Goal: Task Accomplishment & Management: Use online tool/utility

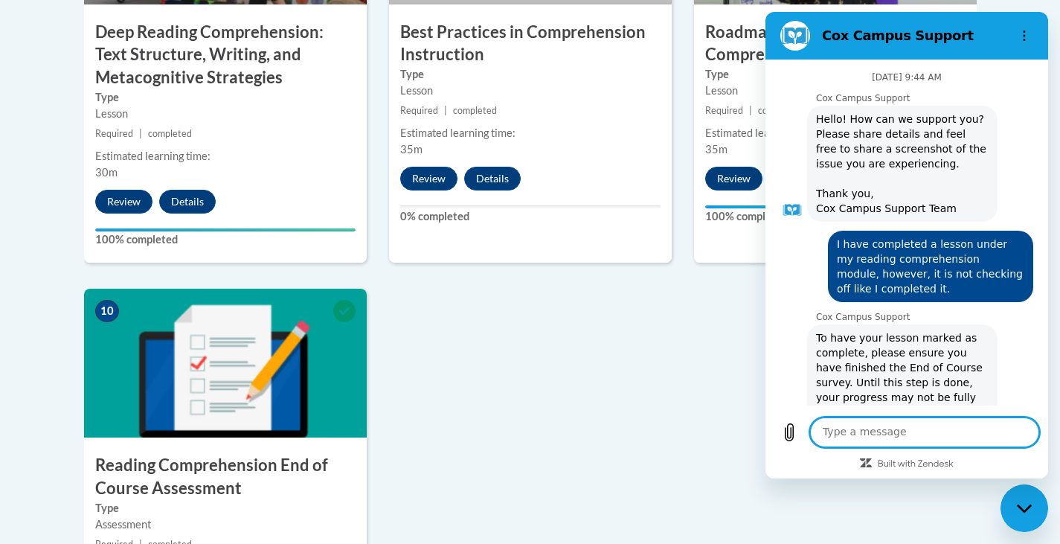
scroll to position [1881, 0]
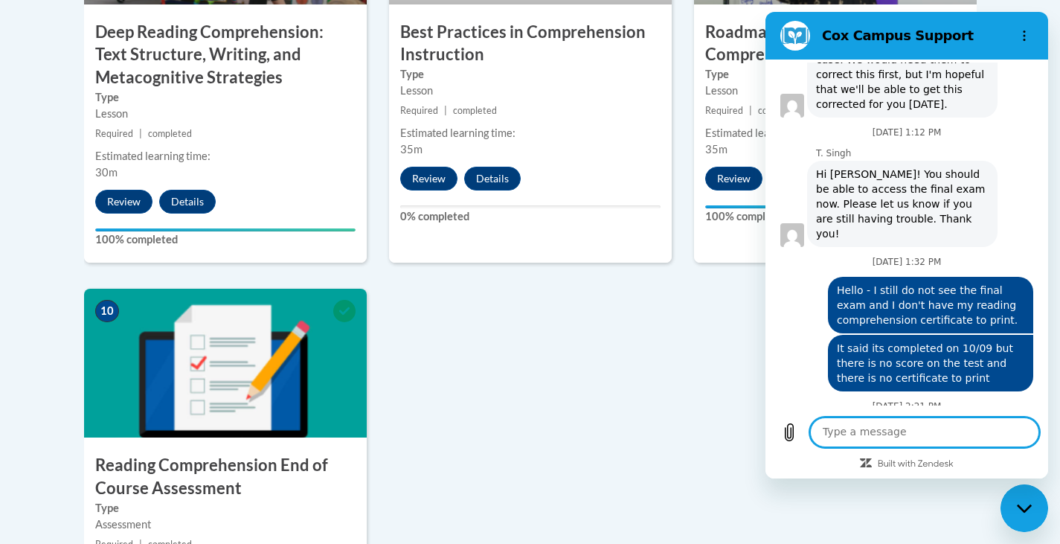
click at [861, 433] on textarea at bounding box center [924, 432] width 229 height 30
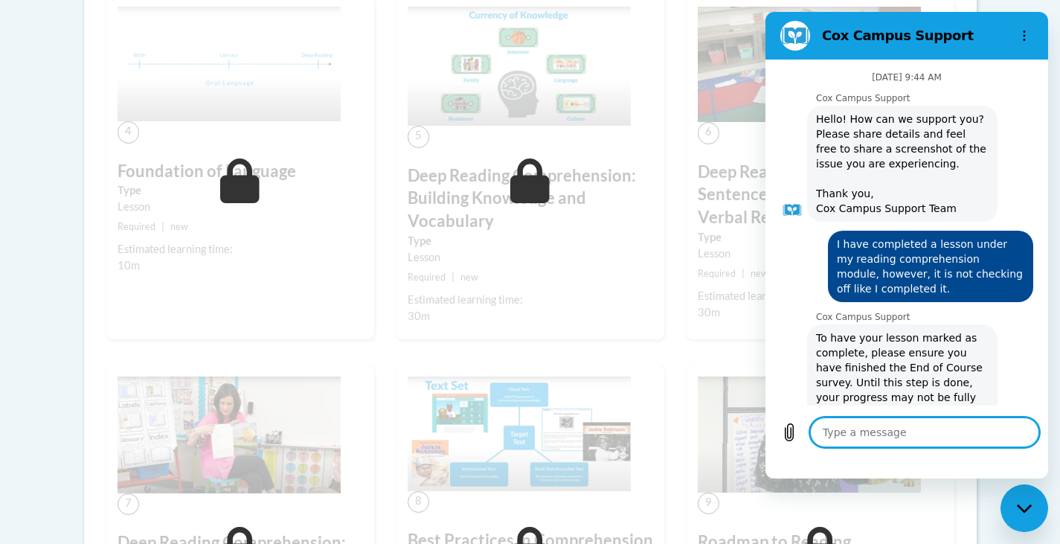
scroll to position [1881, 0]
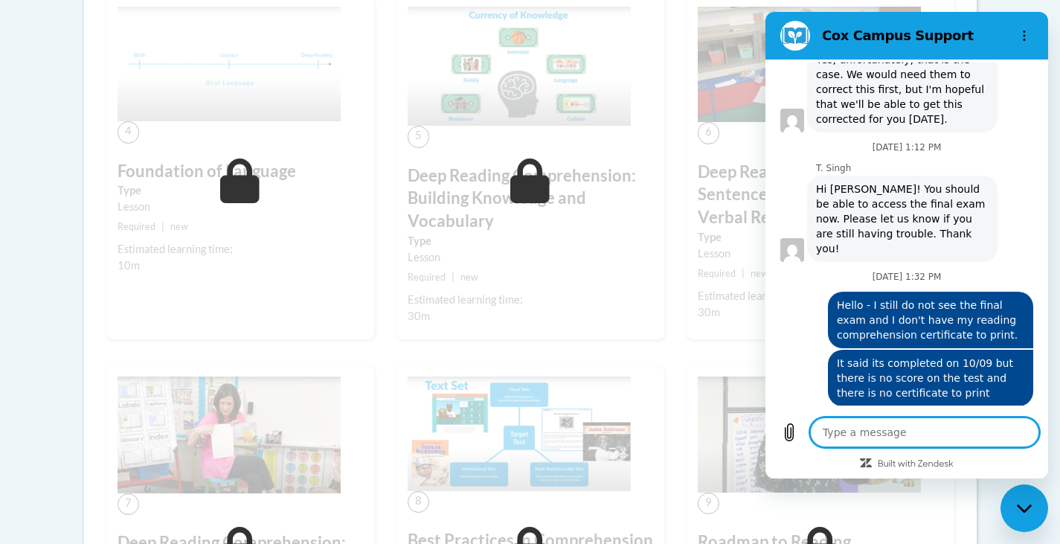
click at [668, 28] on div "5 Deep Reading Comprehension: Building Knowledge and Vocabulary Type Lesson Req…" at bounding box center [530, 181] width 290 height 370
click at [710, 18] on img at bounding box center [809, 64] width 223 height 115
drag, startPoint x: 1029, startPoint y: 515, endPoint x: 2030, endPoint y: 962, distance: 1096.7
click at [1029, 515] on div "Close messaging window" at bounding box center [1024, 508] width 45 height 45
type textarea "x"
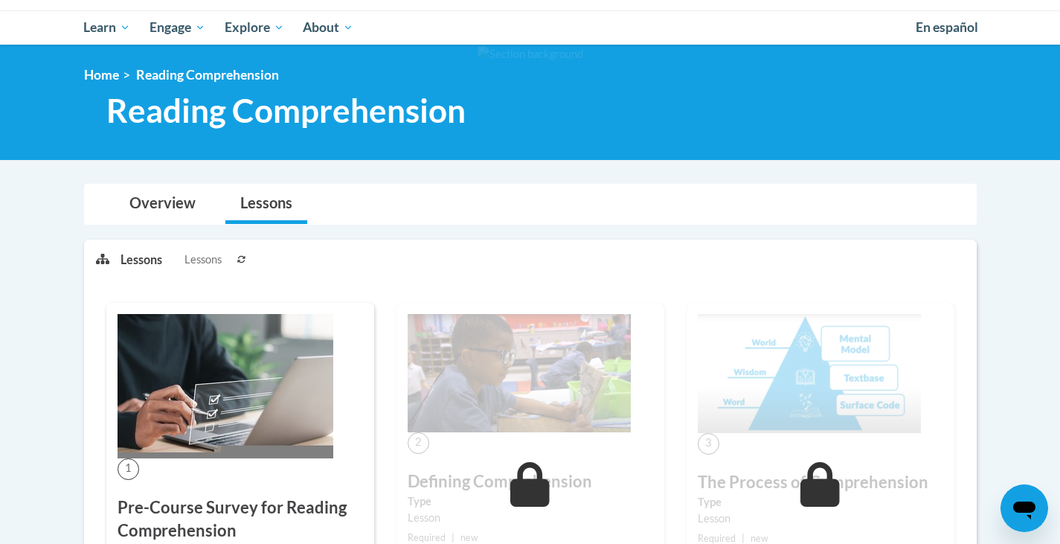
scroll to position [0, 0]
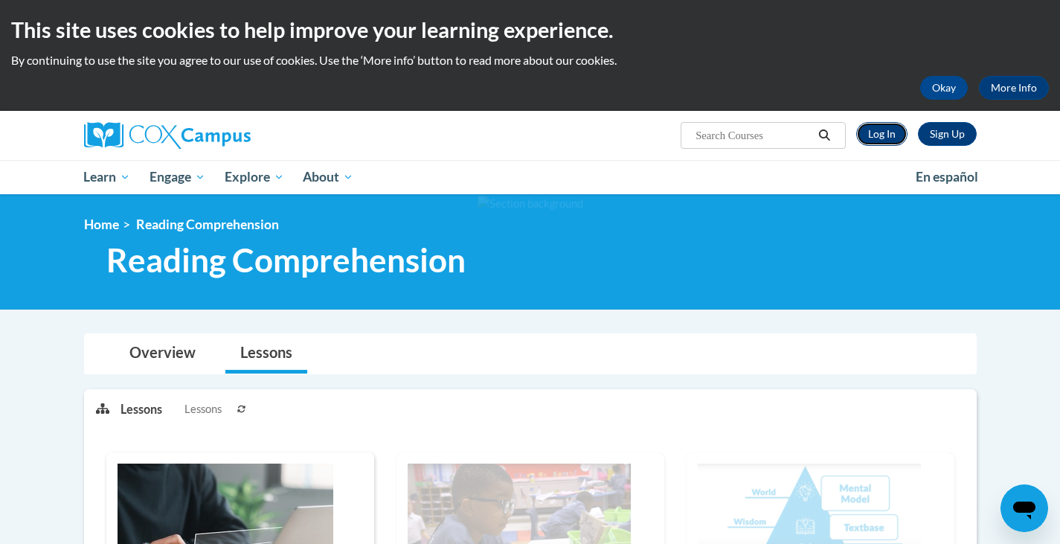
click at [883, 136] on link "Log In" at bounding box center [881, 134] width 51 height 24
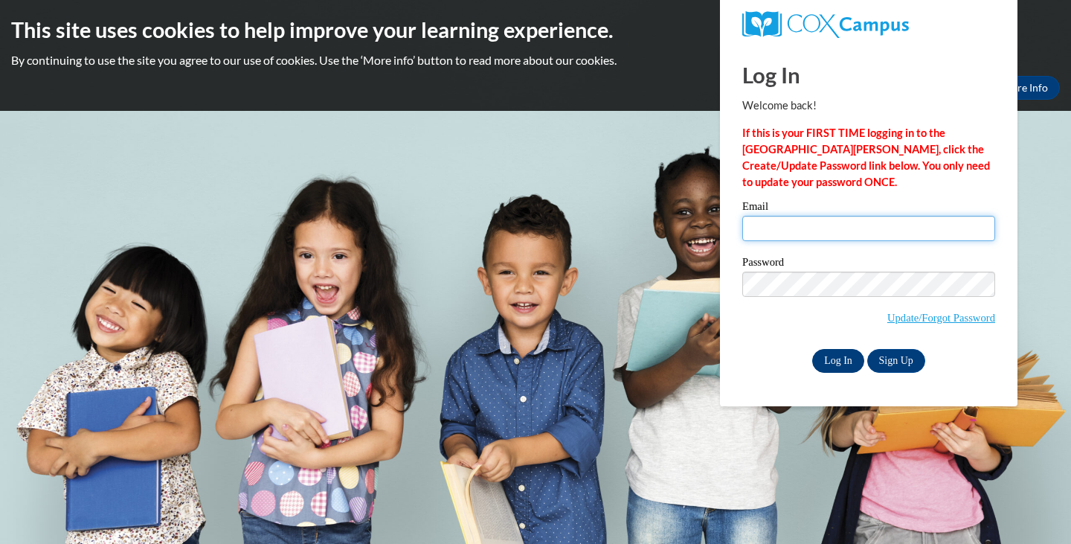
type input "[EMAIL_ADDRESS][DOMAIN_NAME]"
click at [840, 362] on input "Log In" at bounding box center [838, 361] width 52 height 24
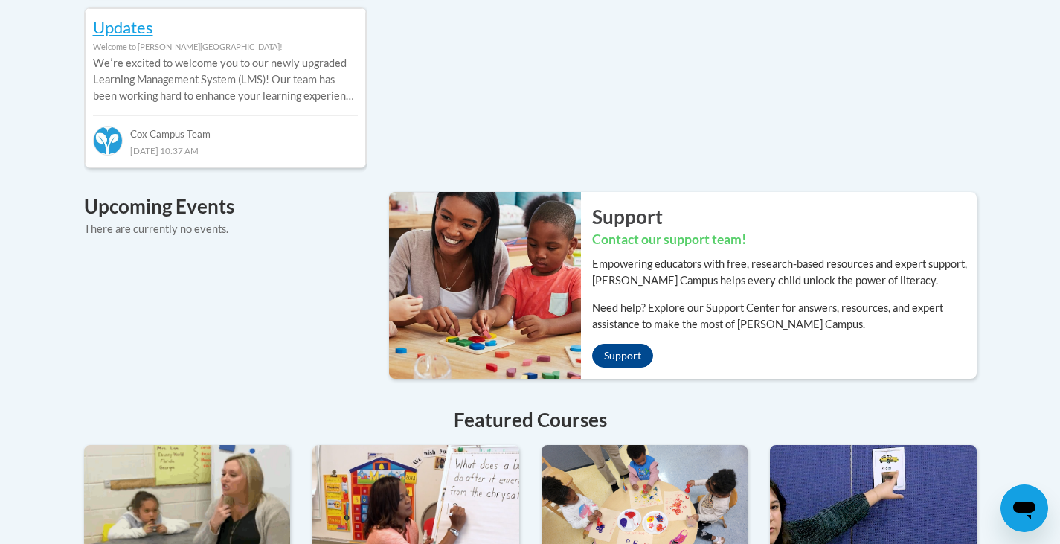
scroll to position [446, 0]
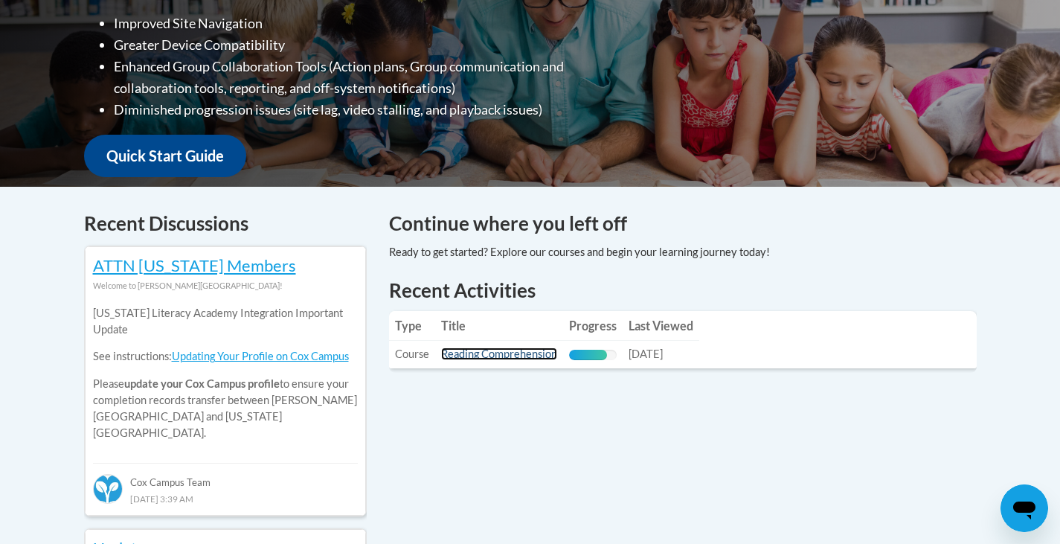
click at [518, 356] on link "Reading Comprehension" at bounding box center [499, 353] width 116 height 13
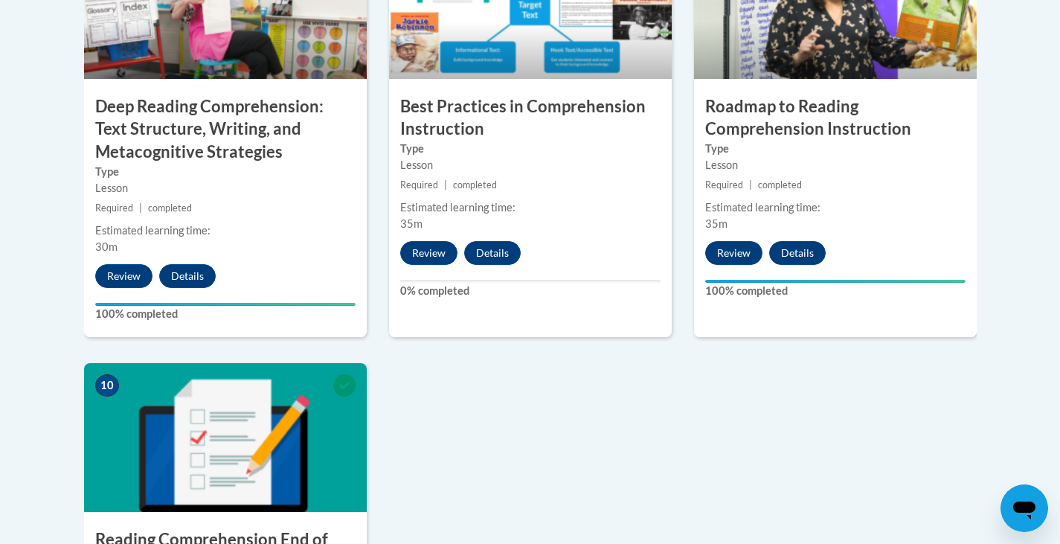
scroll to position [1711, 0]
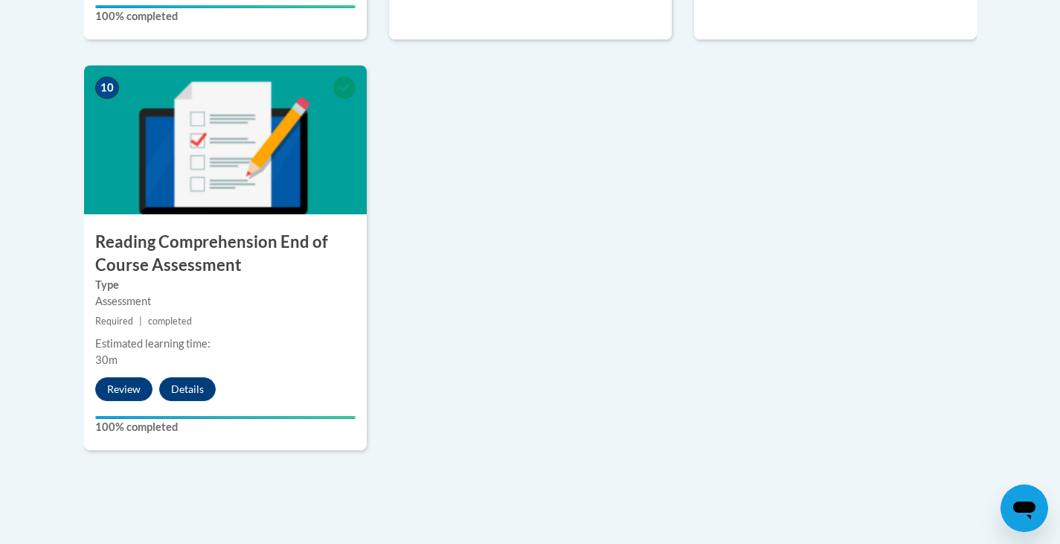
click at [1023, 495] on icon "Open messaging window" at bounding box center [1024, 508] width 27 height 27
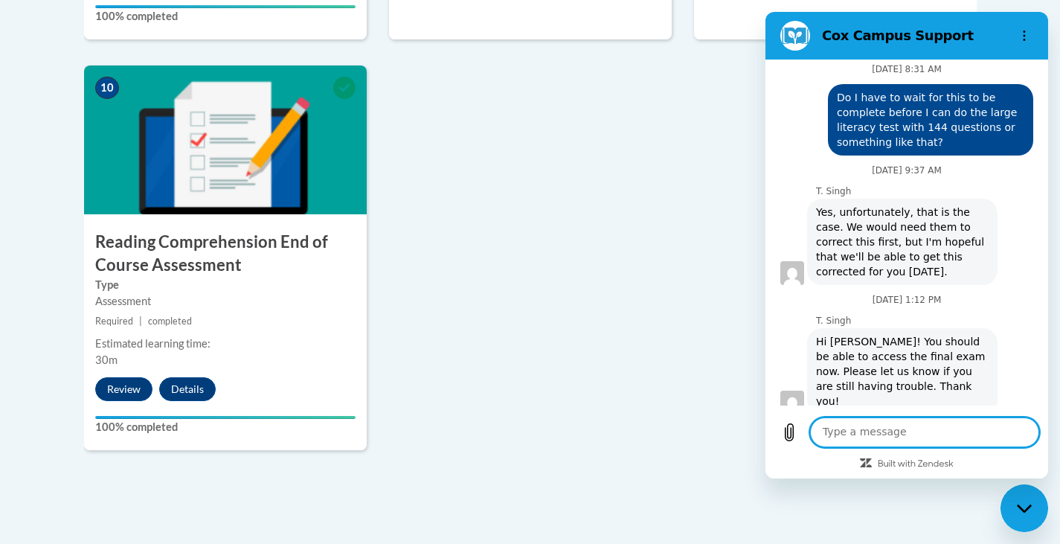
scroll to position [1732, 0]
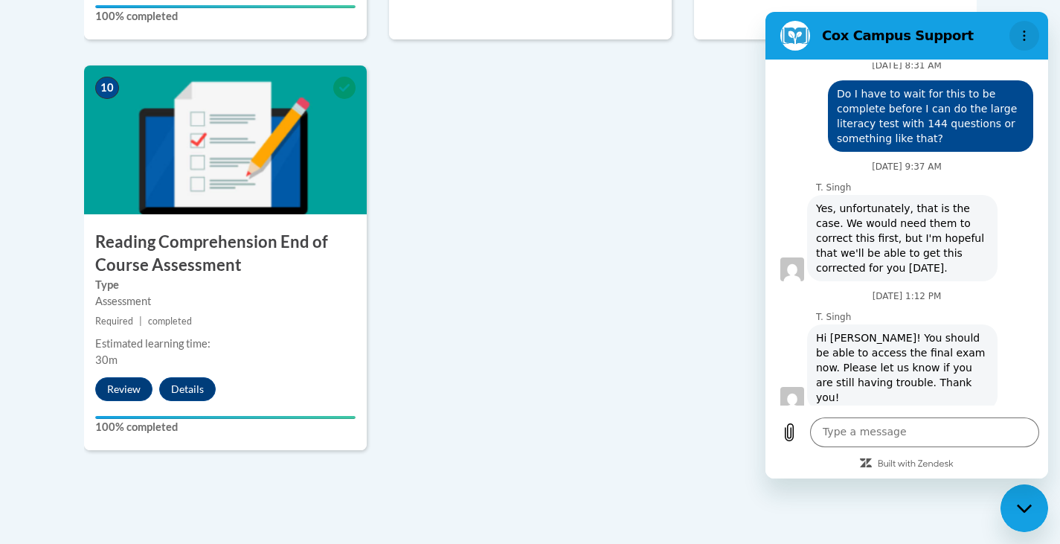
click at [1024, 42] on button "Options menu" at bounding box center [1024, 36] width 30 height 30
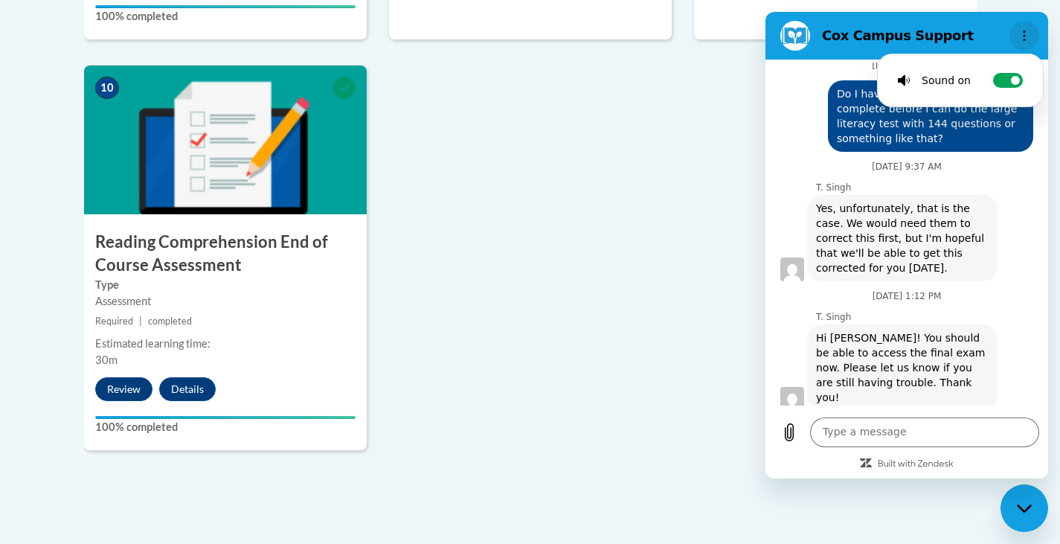
click at [1024, 42] on button "Options menu" at bounding box center [1024, 36] width 30 height 30
